Goal: Obtain resource: Obtain resource

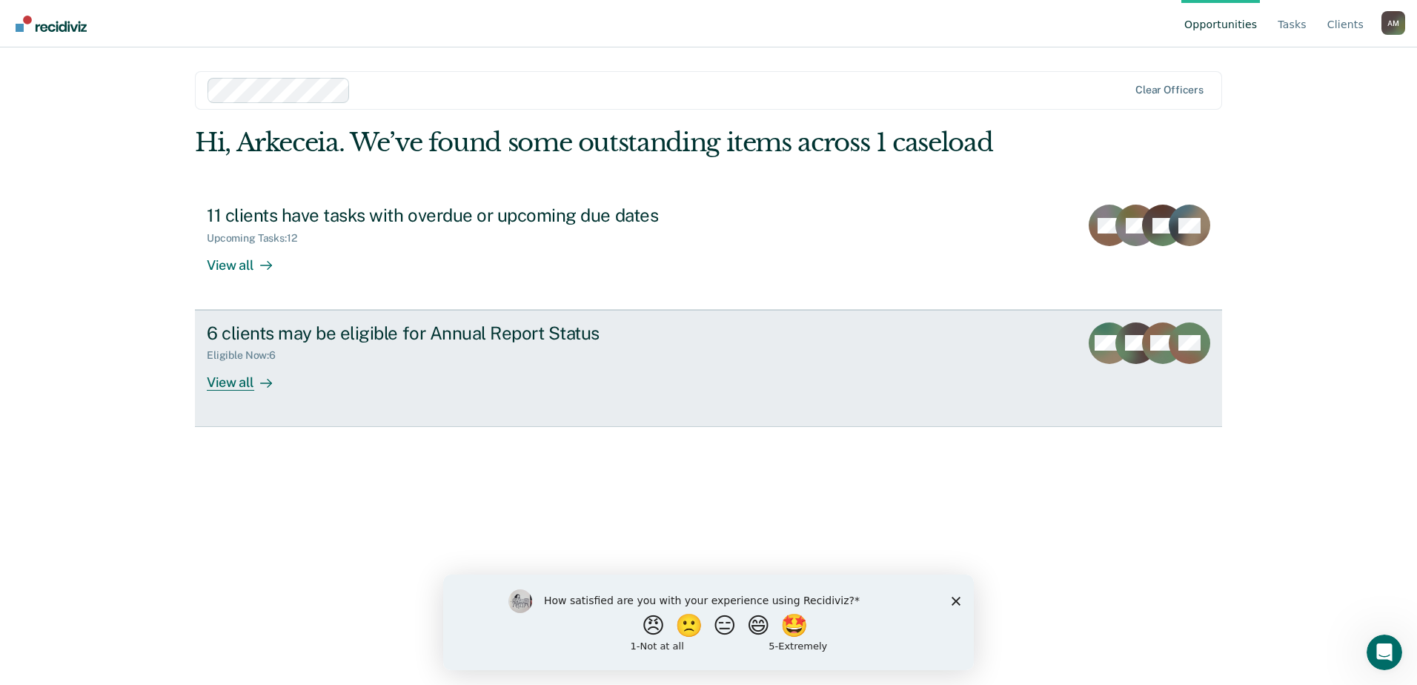
click at [239, 390] on div "View all" at bounding box center [248, 376] width 83 height 29
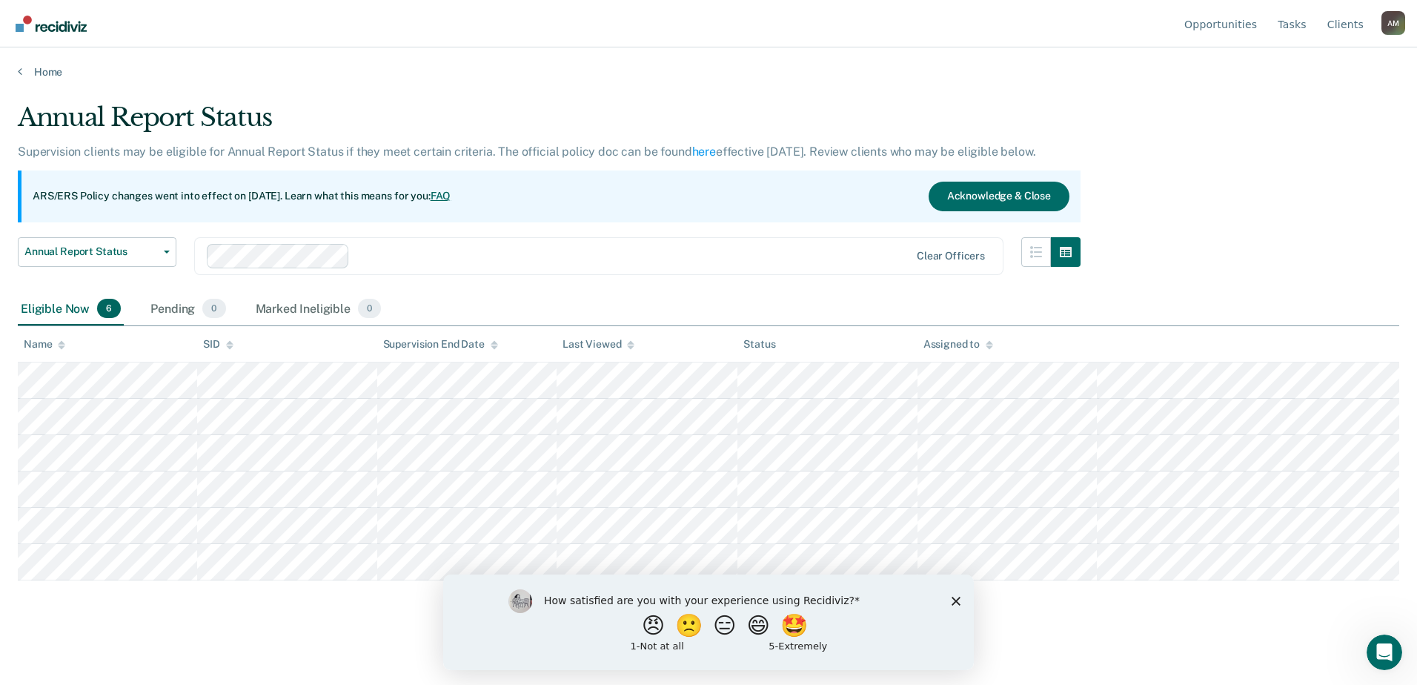
click at [951, 596] on icon "Close survey" at bounding box center [955, 600] width 9 height 9
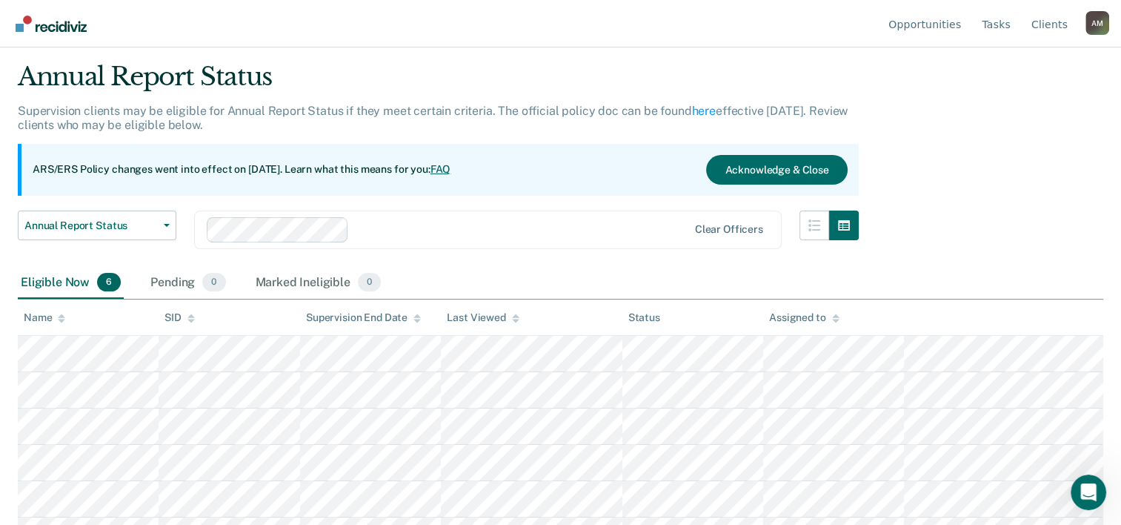
scroll to position [103, 0]
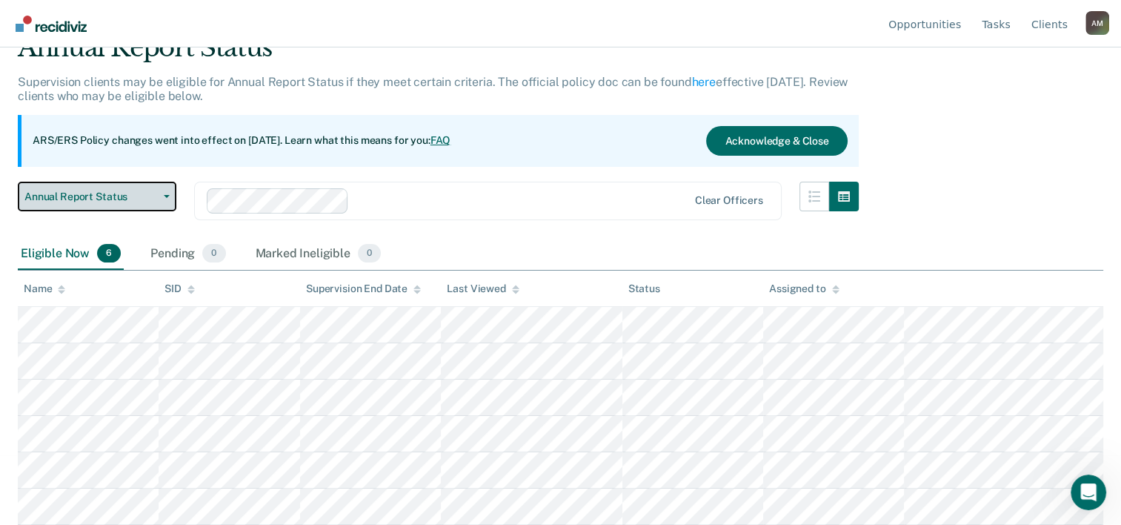
click at [141, 196] on button "Annual Report Status" at bounding box center [97, 197] width 159 height 30
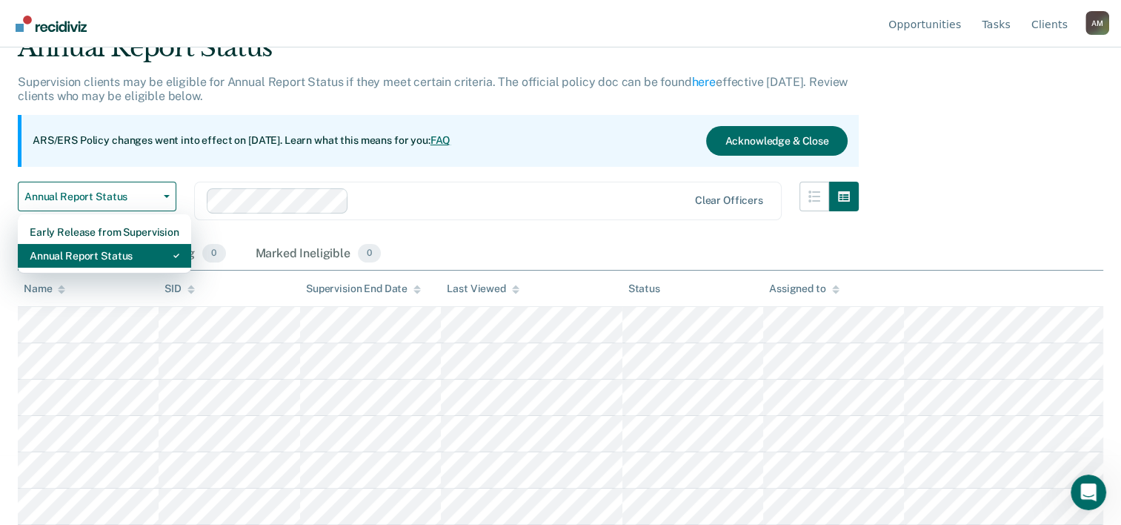
click at [139, 249] on div "Annual Report Status" at bounding box center [105, 256] width 150 height 24
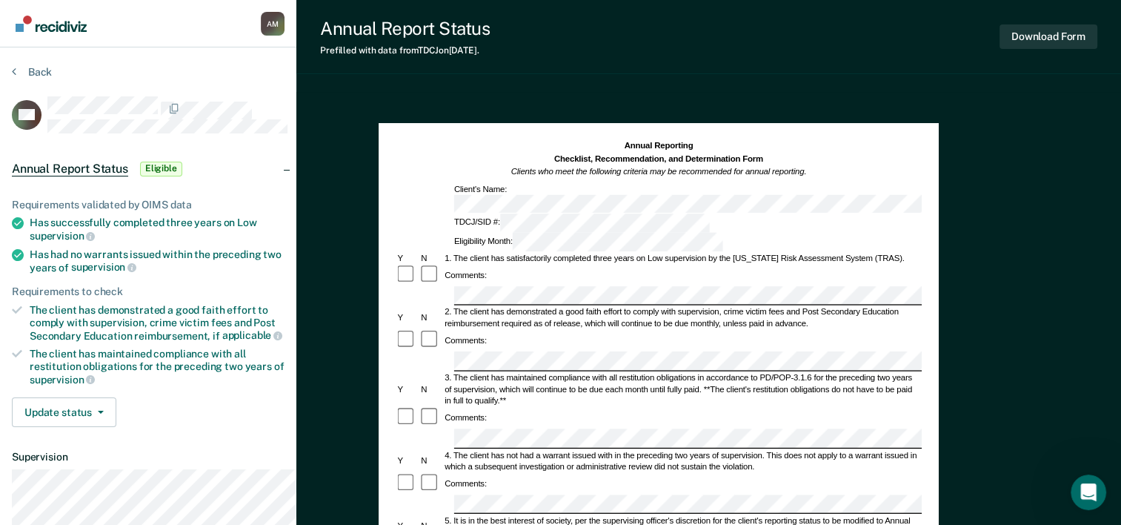
click at [24, 79] on button "Back" at bounding box center [32, 71] width 40 height 13
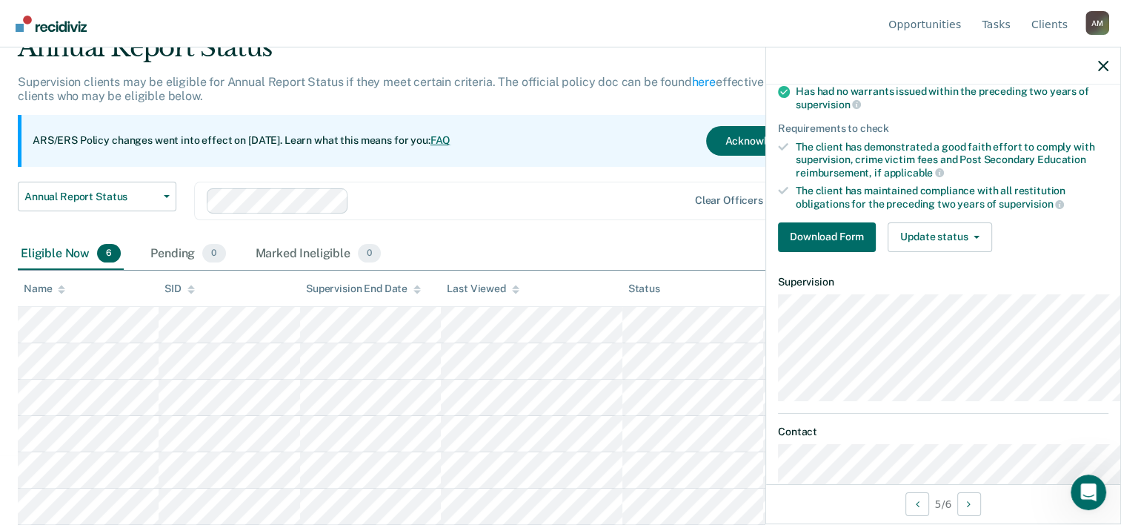
scroll to position [103, 0]
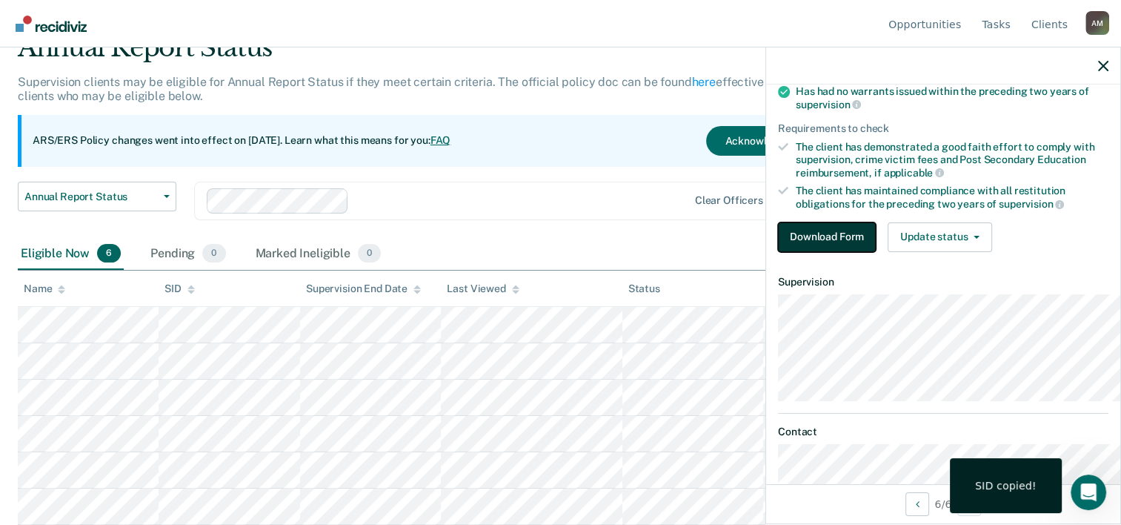
click at [783, 252] on button "Download Form" at bounding box center [827, 237] width 98 height 30
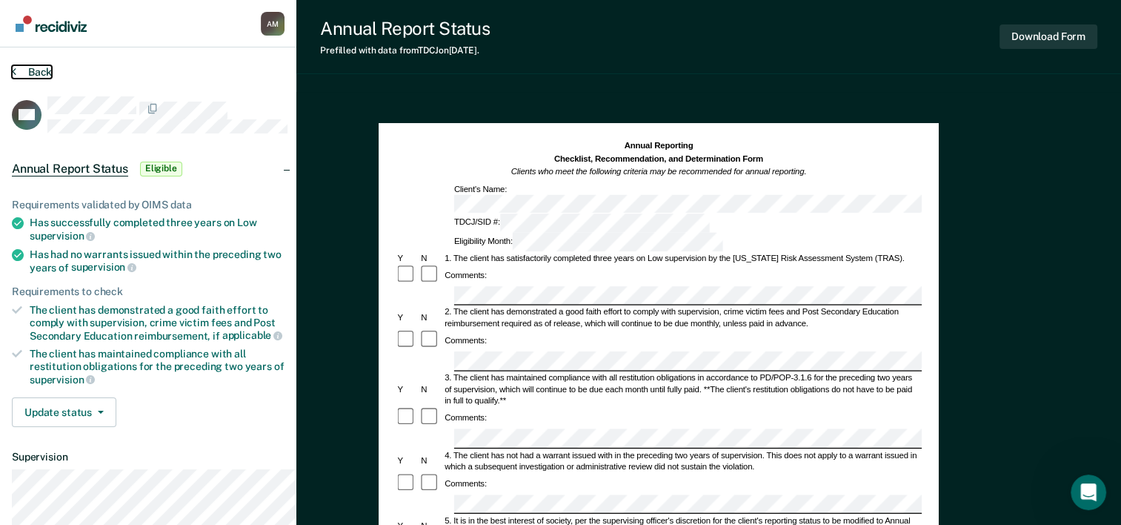
click at [19, 76] on button "Back" at bounding box center [32, 71] width 40 height 13
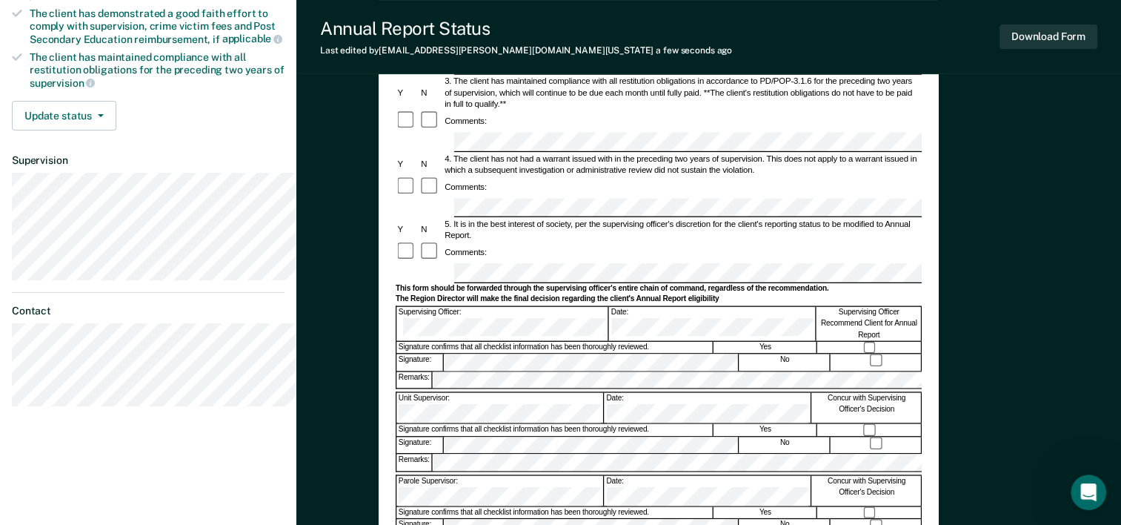
scroll to position [0, 18]
click at [922, 267] on div at bounding box center [659, 273] width 526 height 19
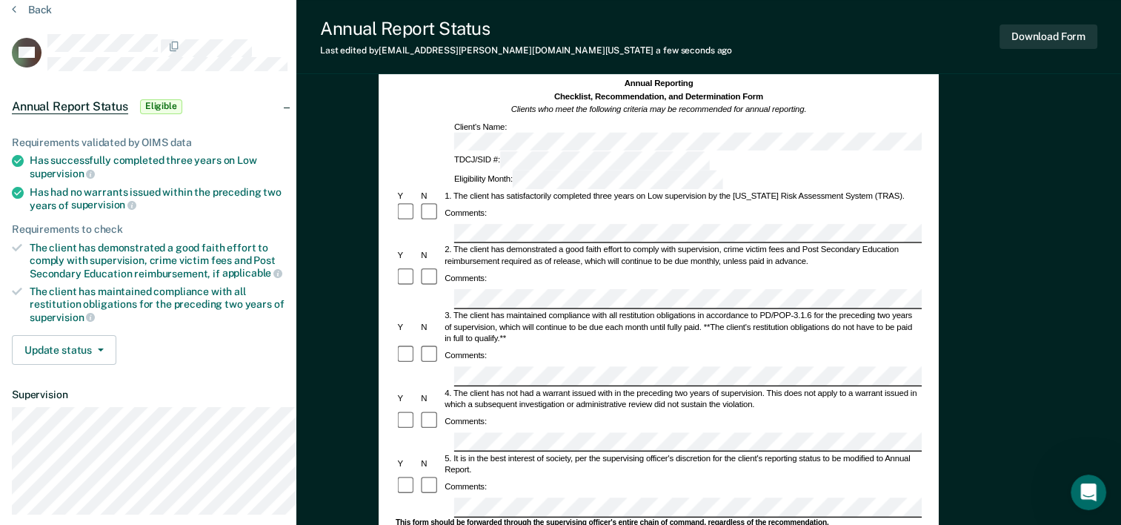
scroll to position [0, 0]
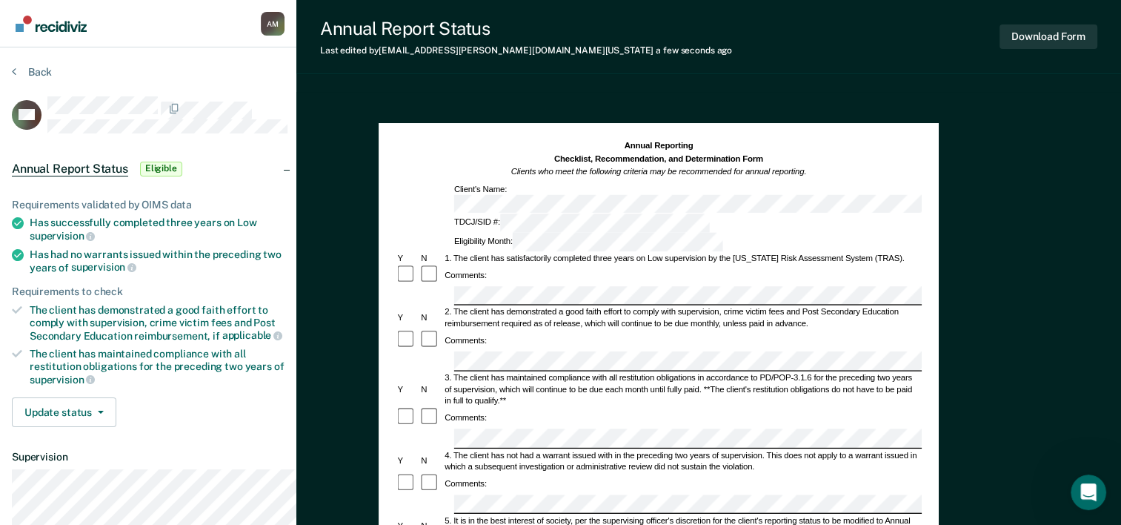
drag, startPoint x: 399, startPoint y: 101, endPoint x: 1074, endPoint y: 293, distance: 701.0
click at [1012, 41] on button "Download Form" at bounding box center [1048, 36] width 98 height 24
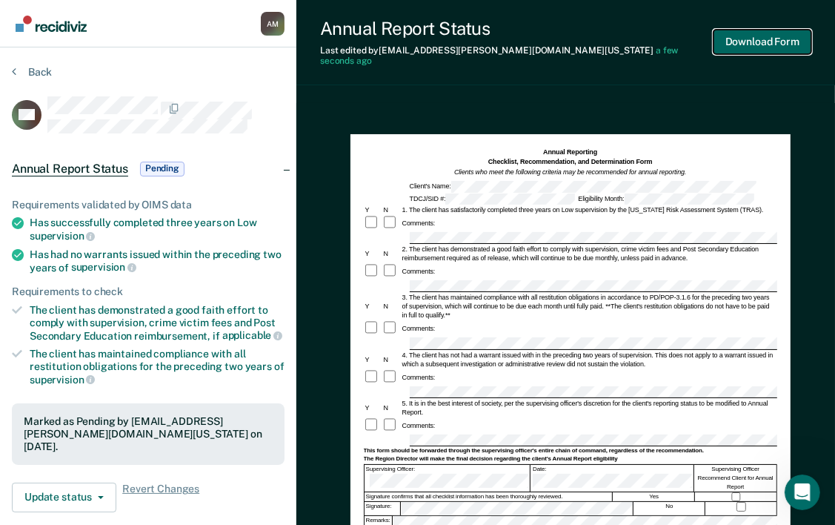
click at [736, 48] on button "Download Form" at bounding box center [762, 42] width 98 height 24
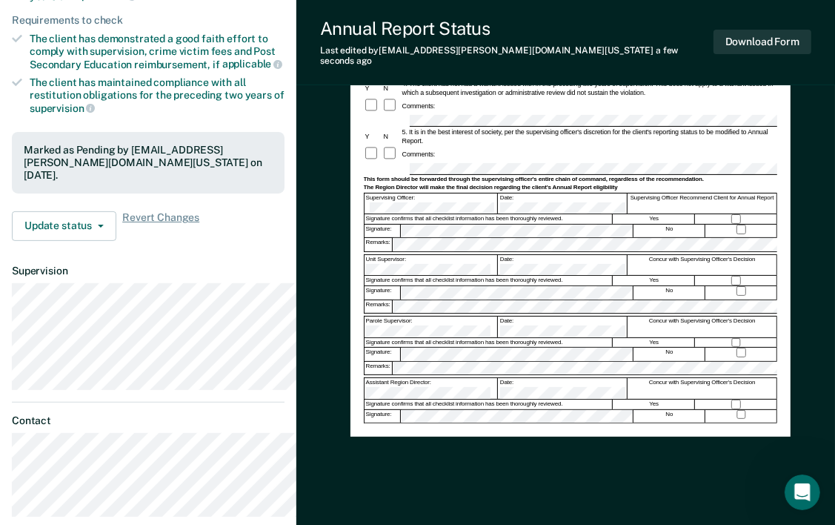
scroll to position [296, 0]
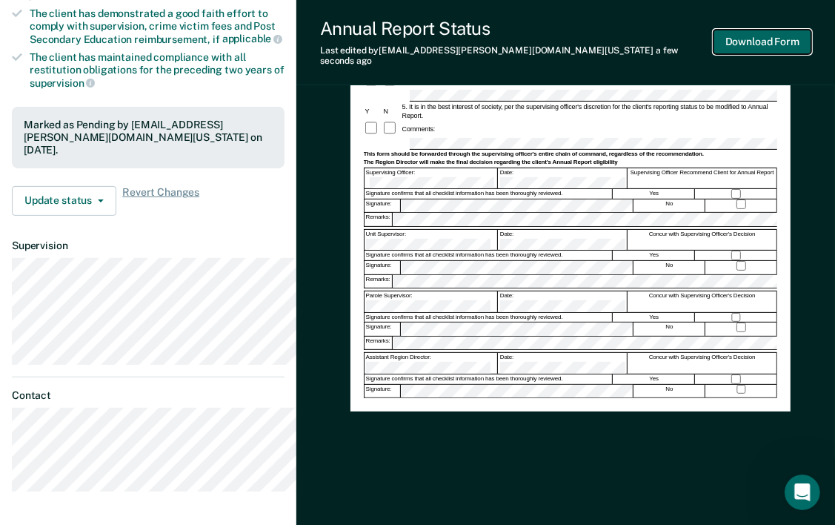
click at [731, 34] on button "Download Form" at bounding box center [762, 42] width 98 height 24
